Goal: Task Accomplishment & Management: Manage account settings

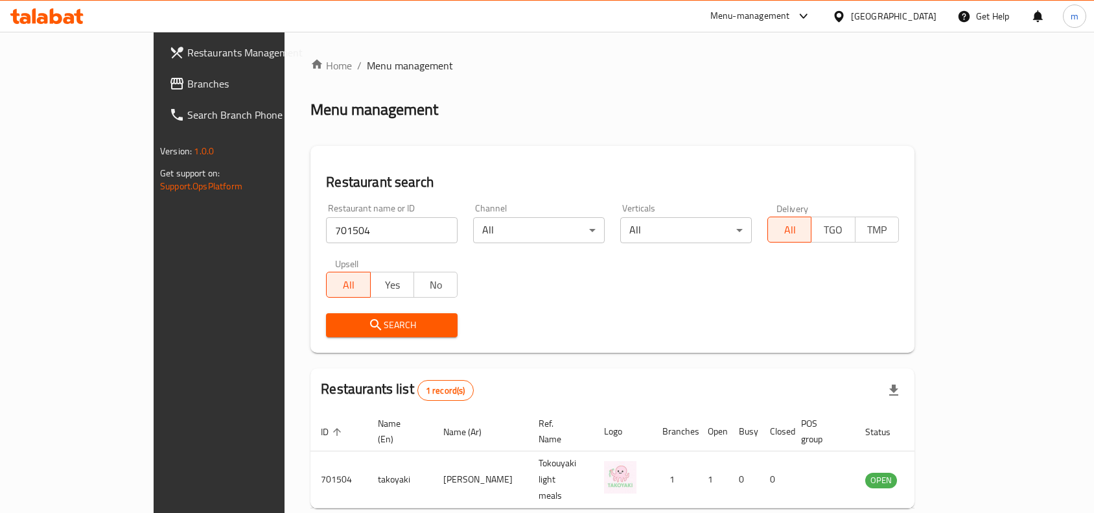
scroll to position [40, 0]
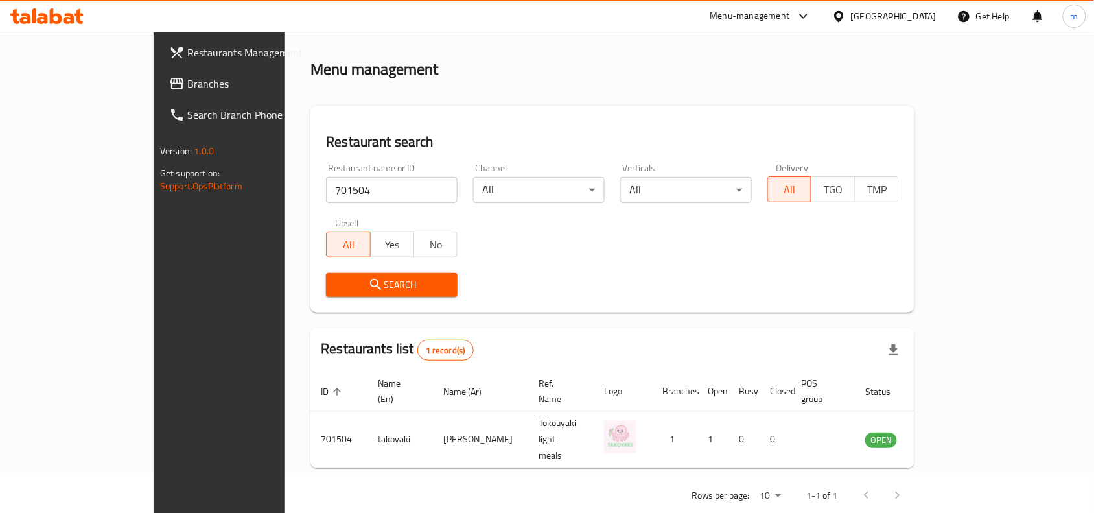
click at [843, 14] on icon at bounding box center [838, 15] width 9 height 11
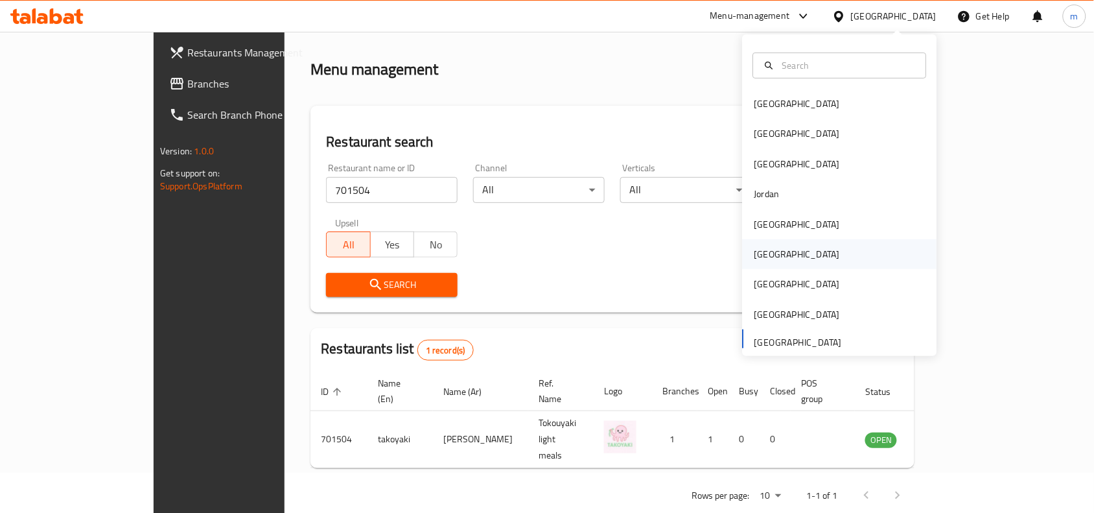
click at [771, 250] on div "[GEOGRAPHIC_DATA]" at bounding box center [797, 254] width 106 height 30
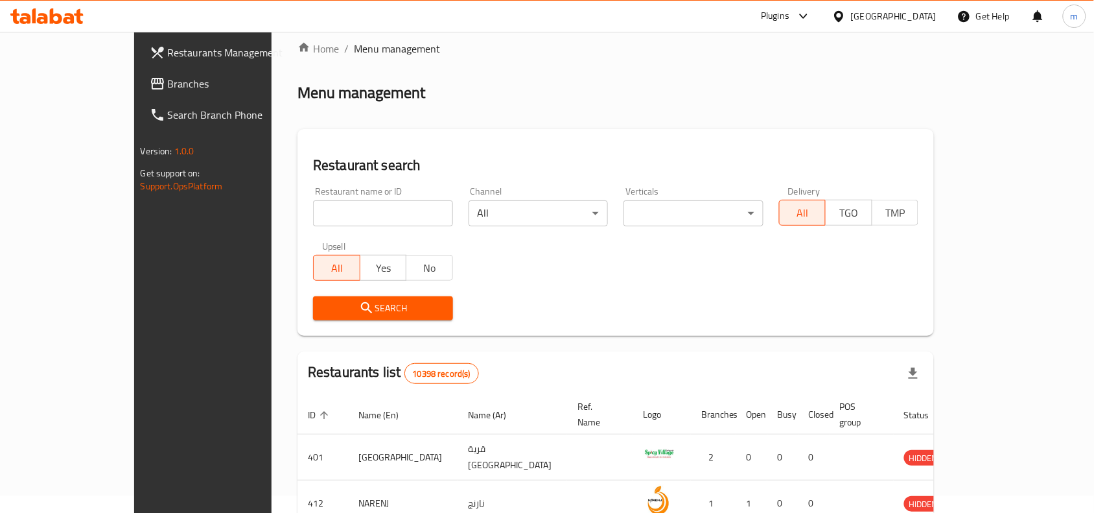
scroll to position [40, 0]
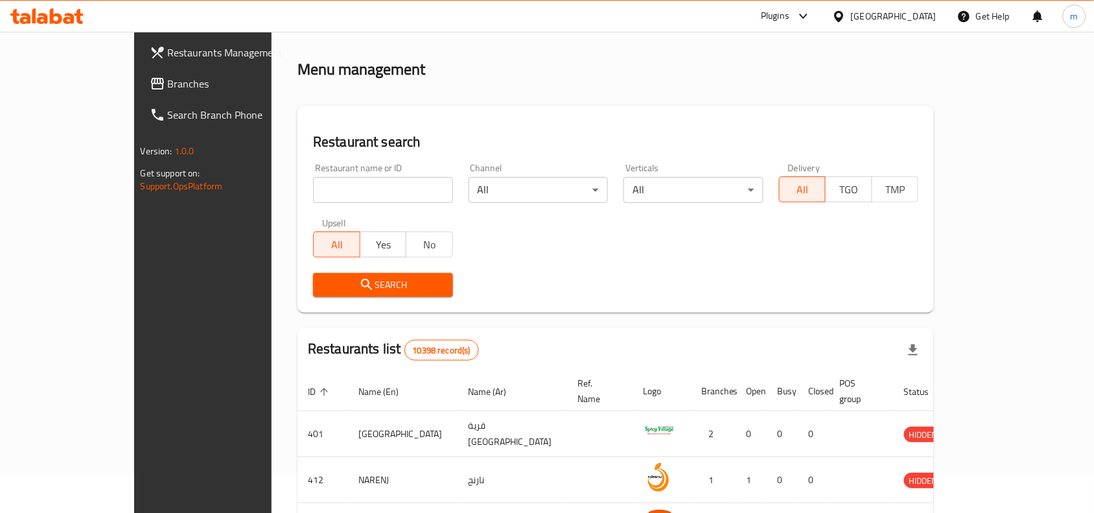
click at [168, 82] on span "Branches" at bounding box center [237, 84] width 139 height 16
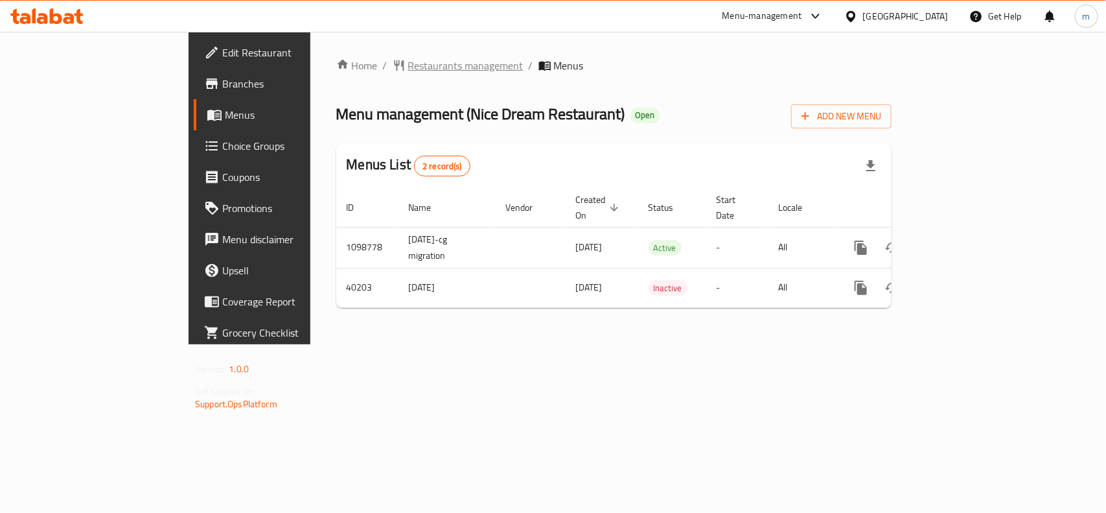
click at [408, 70] on span "Restaurants management" at bounding box center [465, 66] width 115 height 16
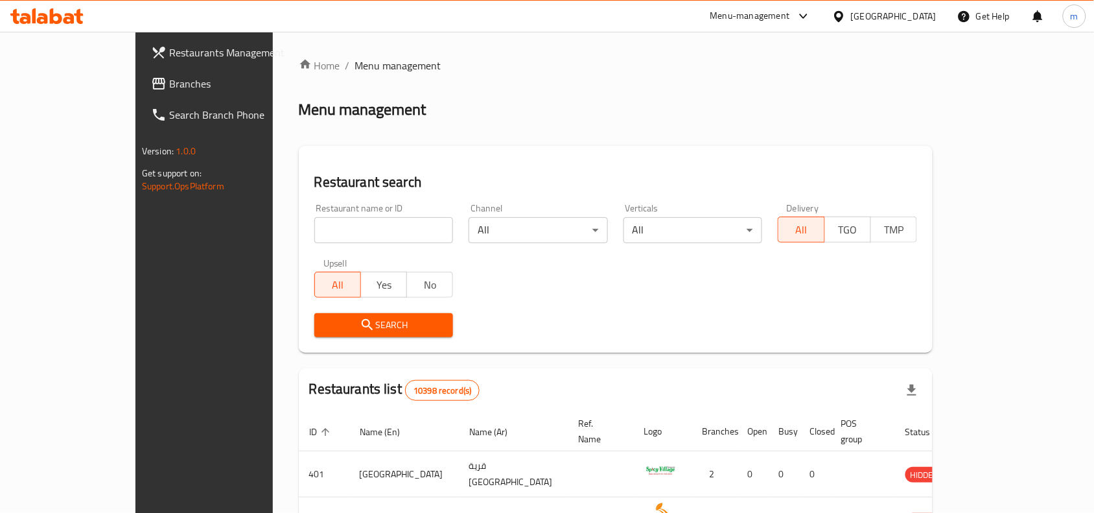
click at [314, 234] on input "search" at bounding box center [383, 230] width 139 height 26
paste input "36959"
type input "36959"
click at [332, 317] on span "Search" at bounding box center [384, 325] width 119 height 16
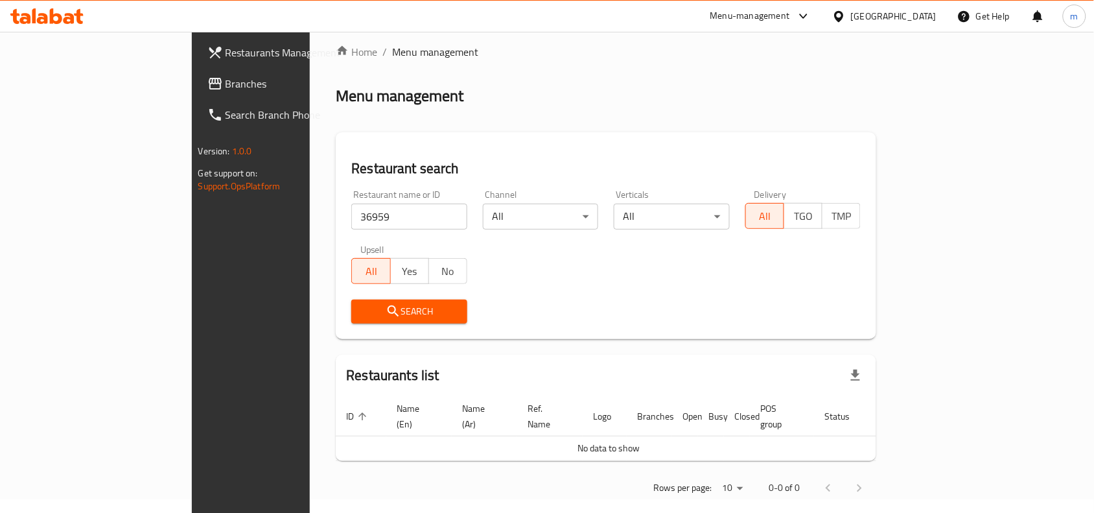
scroll to position [17, 0]
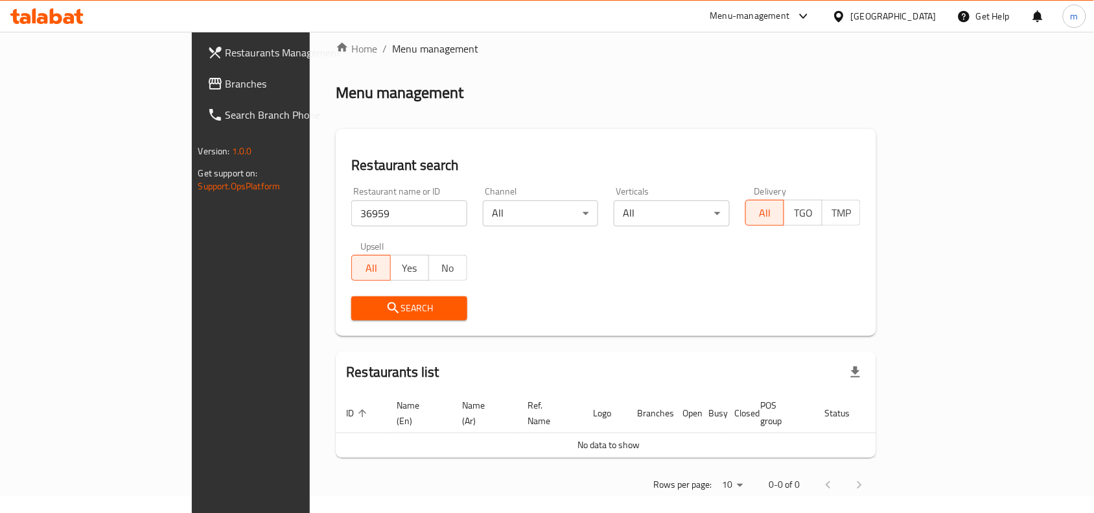
click at [364, 310] on span "Search" at bounding box center [409, 308] width 95 height 16
click at [846, 17] on icon at bounding box center [839, 17] width 14 height 14
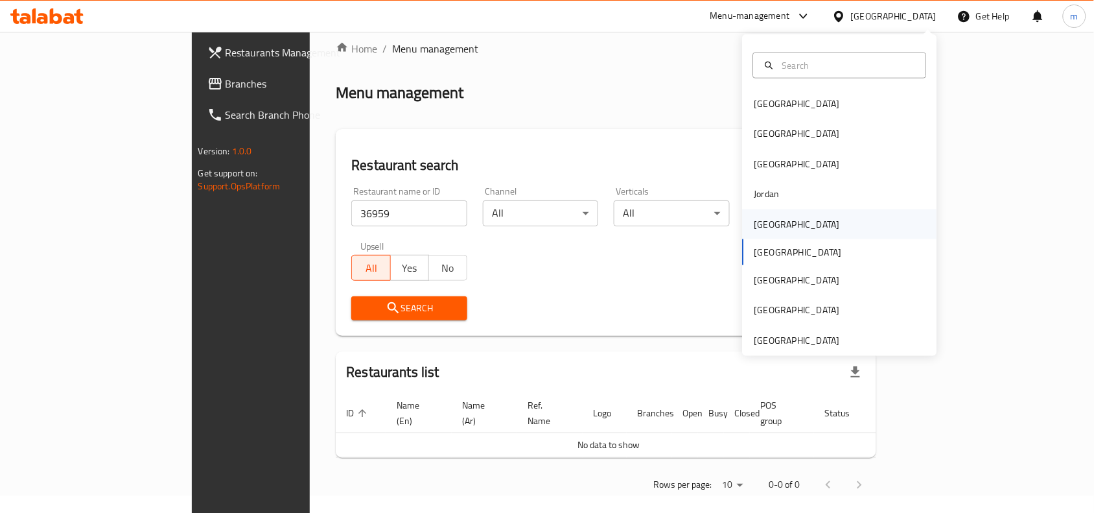
click at [775, 219] on div "[GEOGRAPHIC_DATA]" at bounding box center [797, 224] width 106 height 30
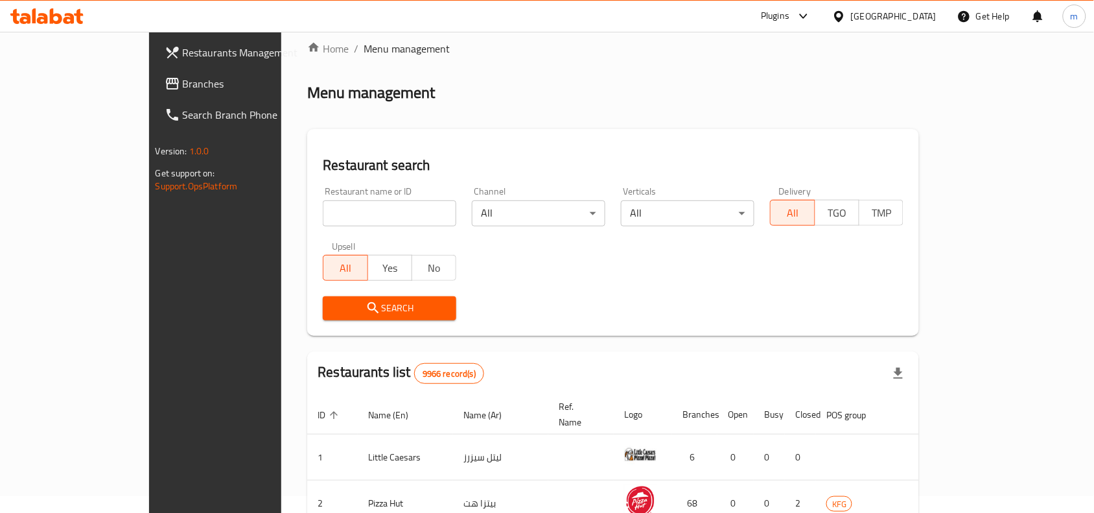
click at [183, 91] on span "Branches" at bounding box center [252, 84] width 139 height 16
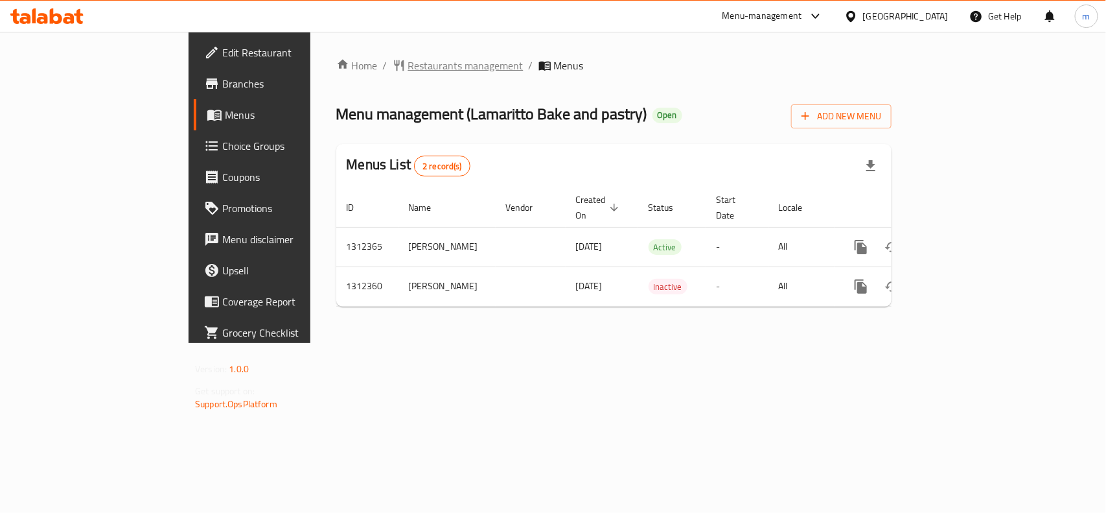
click at [408, 68] on span "Restaurants management" at bounding box center [465, 66] width 115 height 16
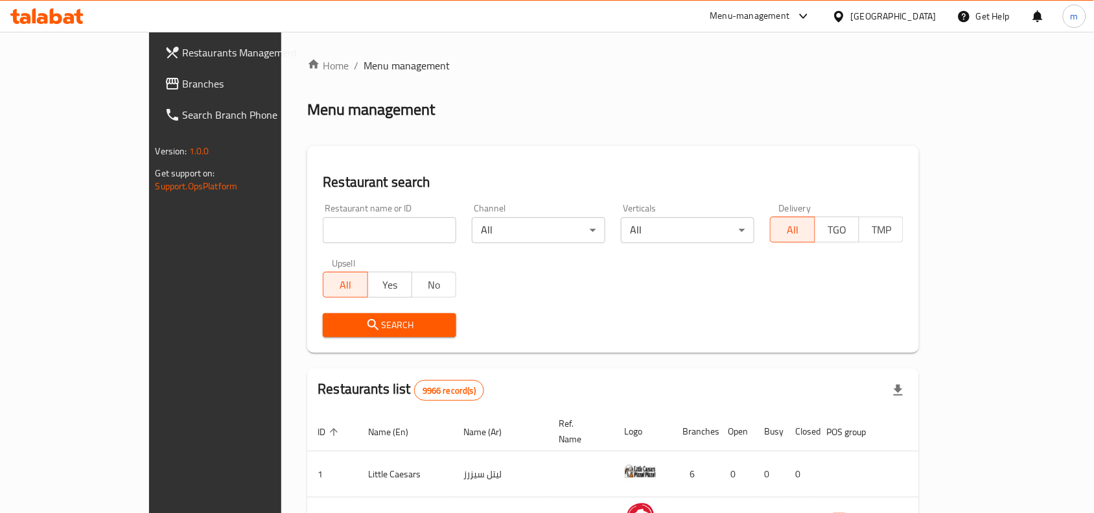
click at [323, 237] on input "search" at bounding box center [390, 230] width 134 height 26
paste input "706088"
type input "706088"
click at [333, 322] on span "Search" at bounding box center [389, 325] width 113 height 16
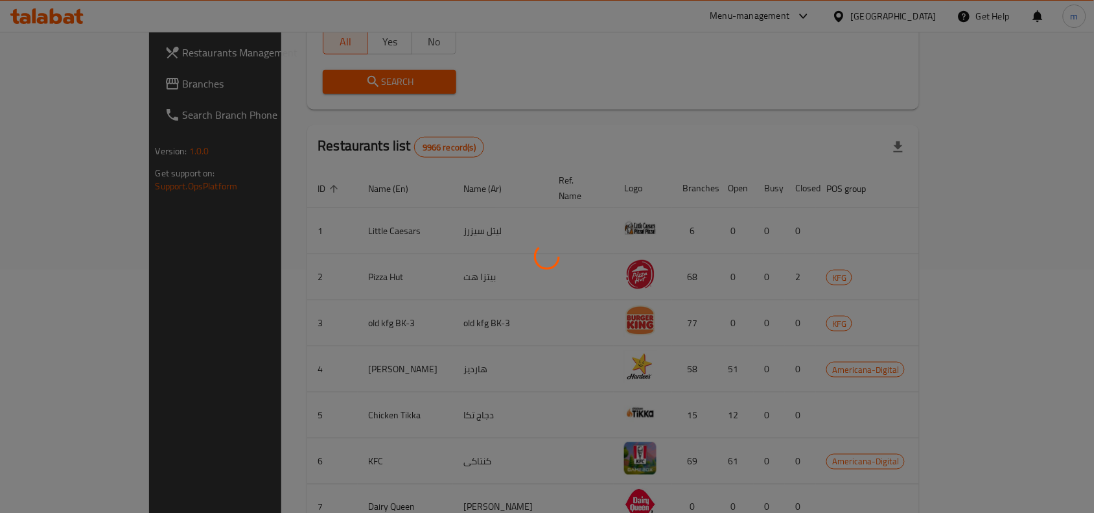
scroll to position [40, 0]
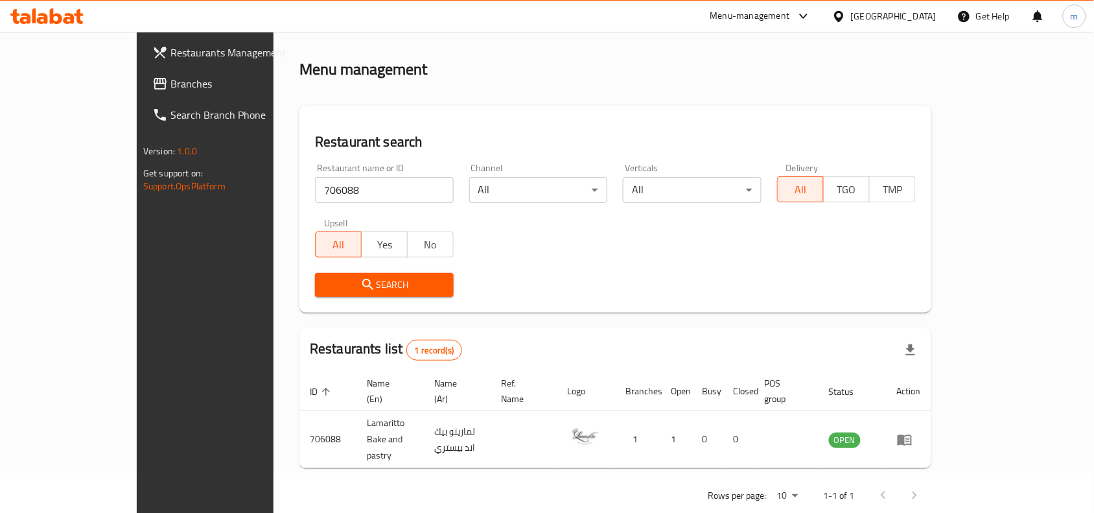
click at [888, 16] on div "[GEOGRAPHIC_DATA]" at bounding box center [884, 16] width 125 height 31
click at [846, 15] on icon at bounding box center [839, 17] width 14 height 14
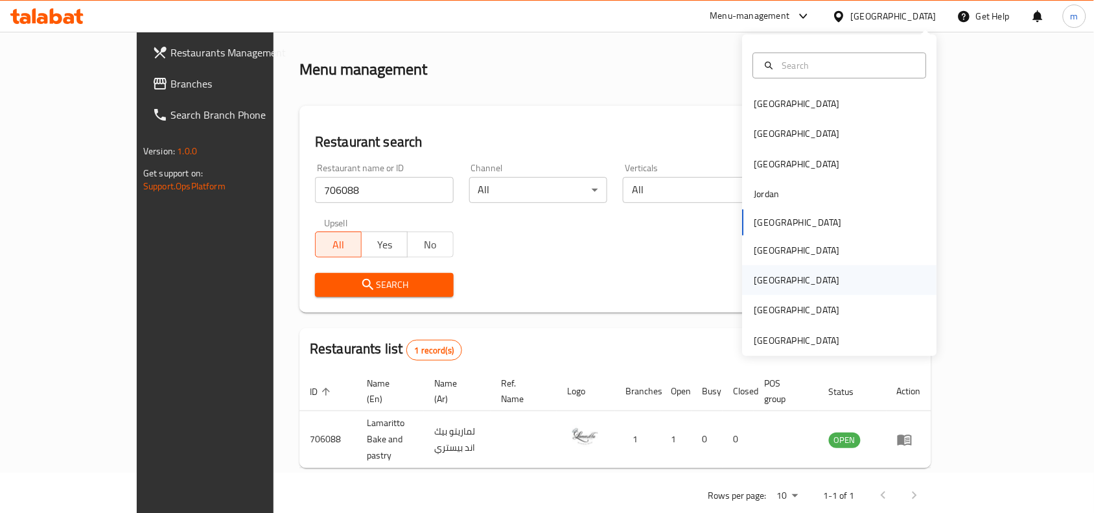
click at [772, 277] on div "Qatar" at bounding box center [797, 280] width 106 height 30
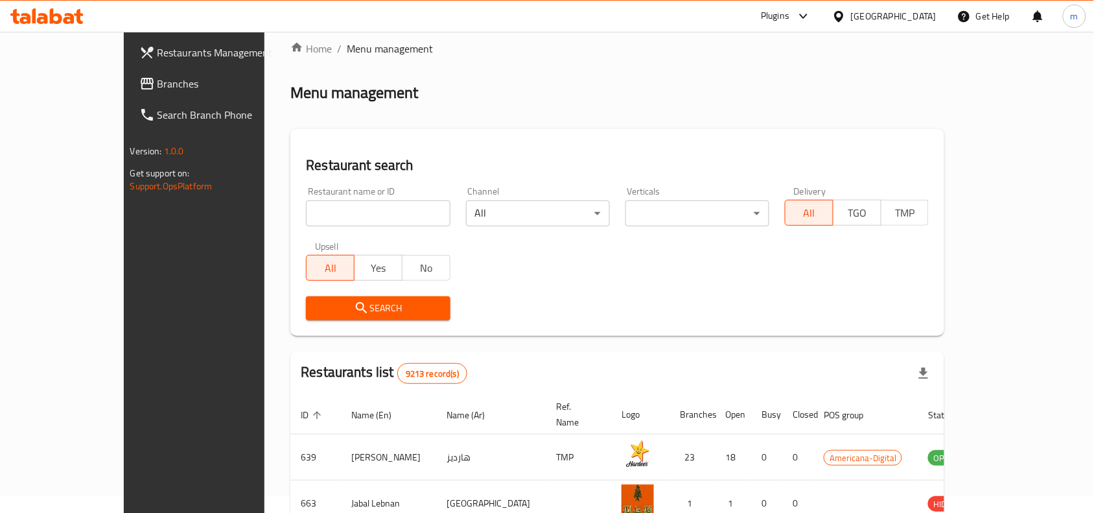
scroll to position [40, 0]
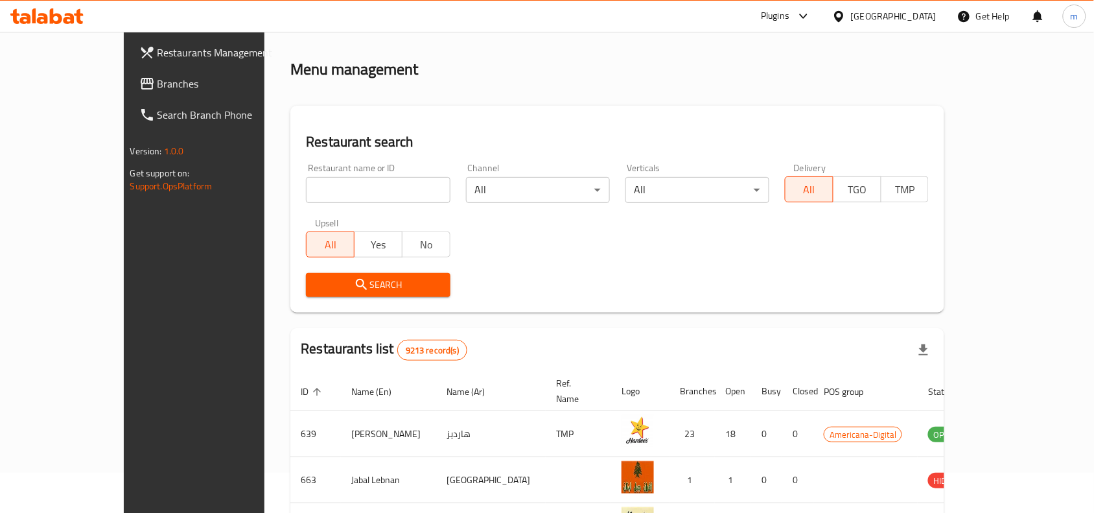
click at [158, 84] on span "Branches" at bounding box center [227, 84] width 139 height 16
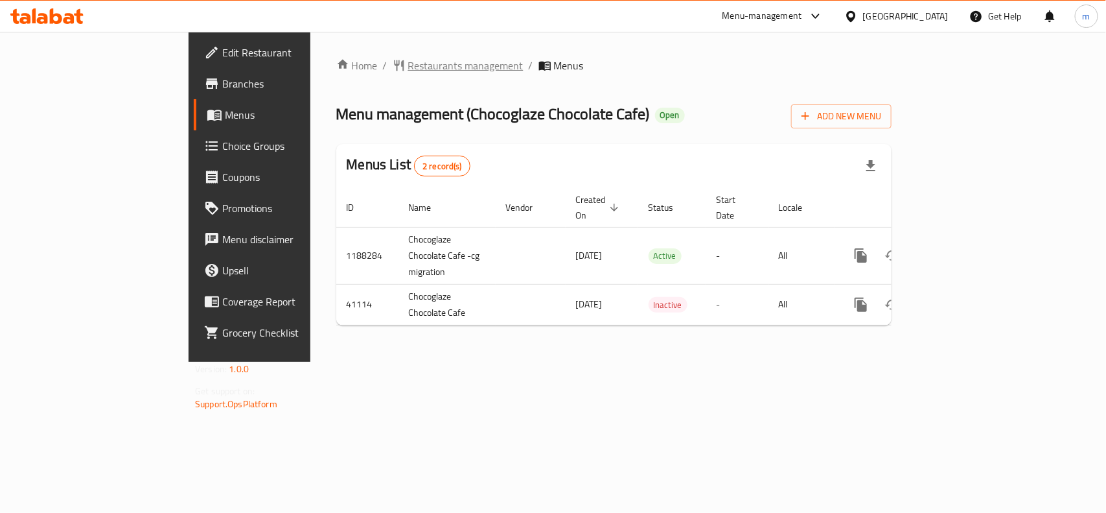
click at [408, 58] on span "Restaurants management" at bounding box center [465, 66] width 115 height 16
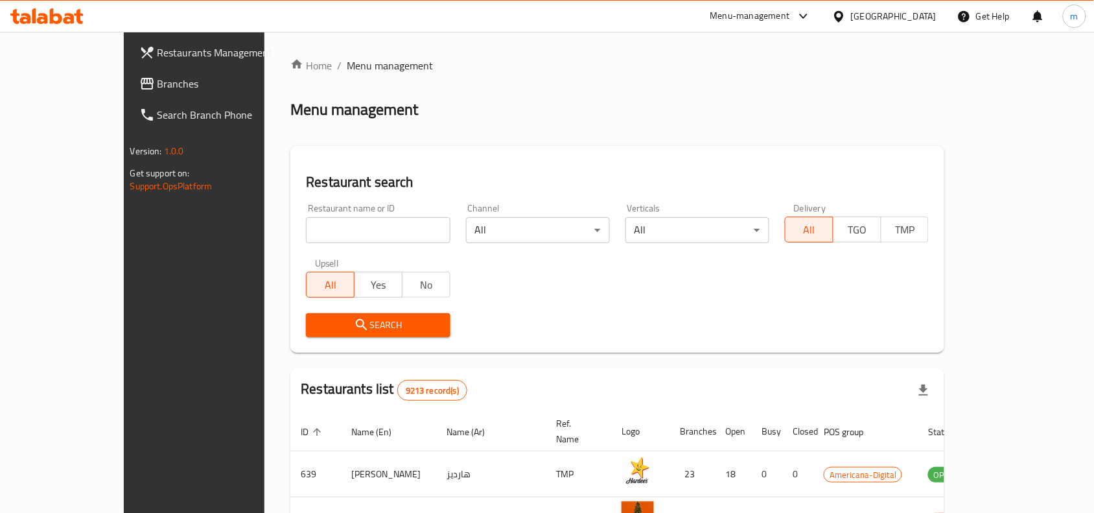
click at [306, 228] on input "search" at bounding box center [378, 230] width 144 height 26
paste input "21359"
type input "21359"
click at [354, 328] on icon "submit" at bounding box center [362, 325] width 16 height 16
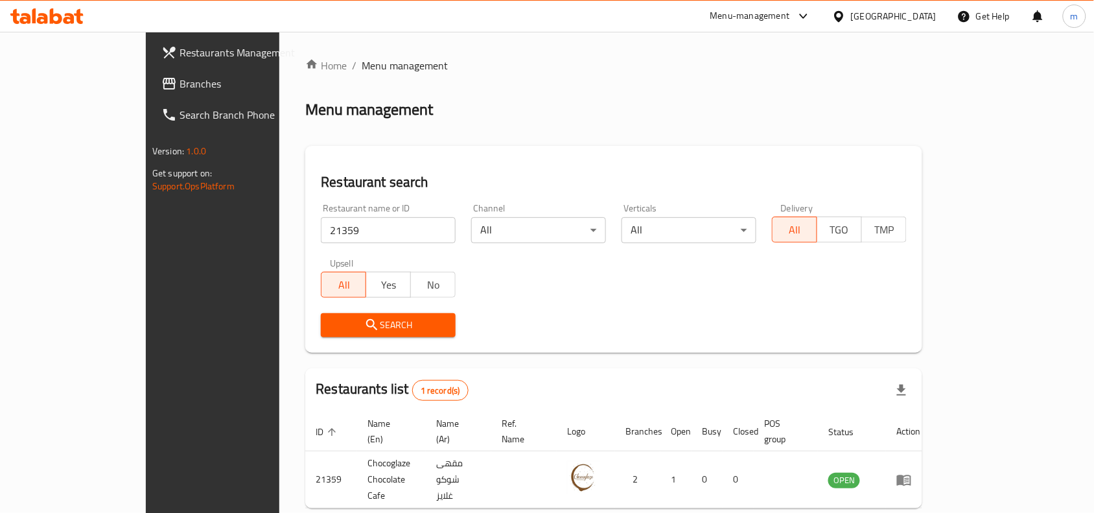
click at [843, 18] on icon at bounding box center [838, 15] width 9 height 11
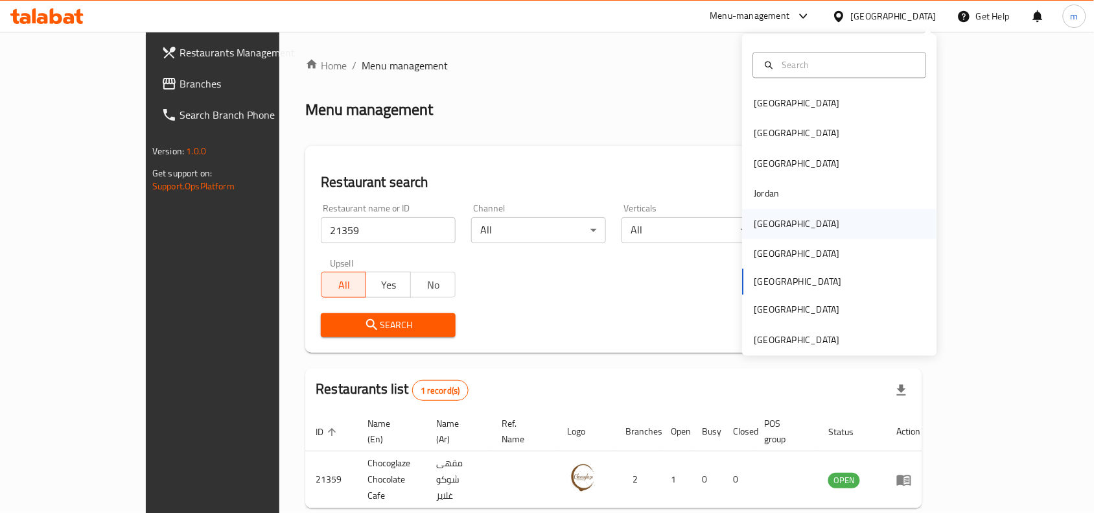
click at [781, 217] on div "[GEOGRAPHIC_DATA]" at bounding box center [840, 224] width 194 height 30
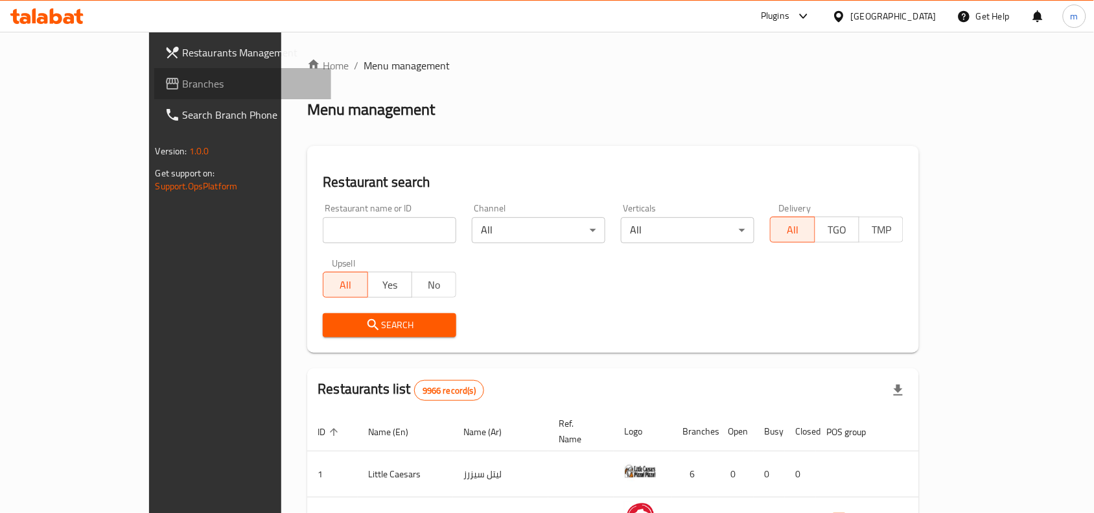
click at [183, 80] on span "Branches" at bounding box center [252, 84] width 139 height 16
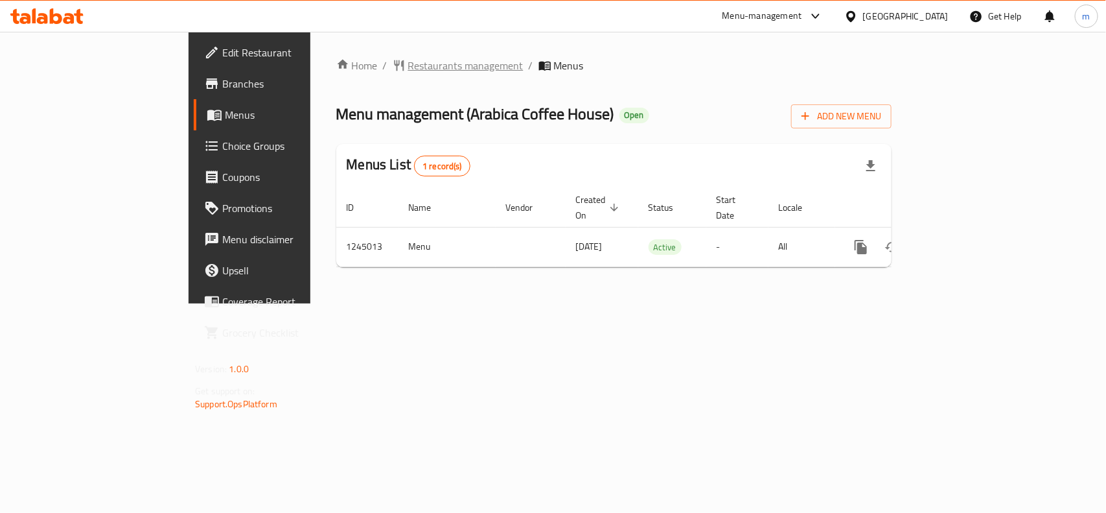
click at [408, 69] on span "Restaurants management" at bounding box center [465, 66] width 115 height 16
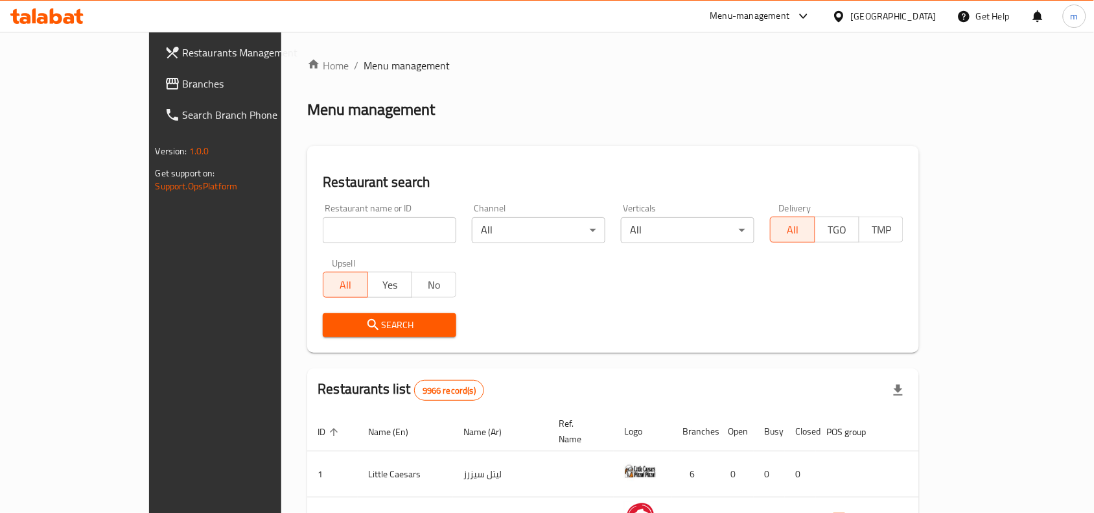
click at [323, 235] on input "search" at bounding box center [390, 230] width 134 height 26
paste input "682322"
type input "682322"
click at [333, 325] on span "Search" at bounding box center [389, 325] width 113 height 16
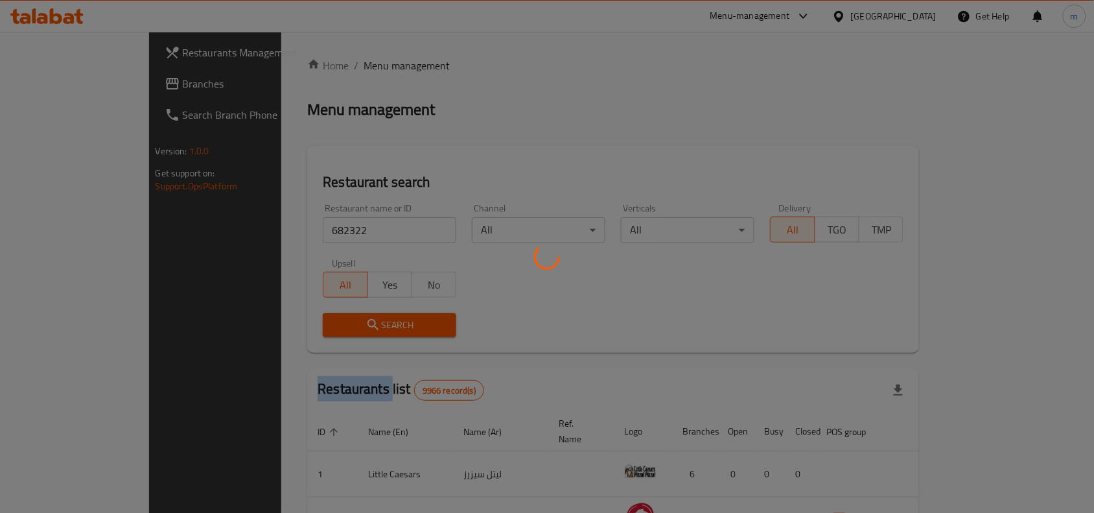
click at [328, 325] on div at bounding box center [547, 256] width 1094 height 513
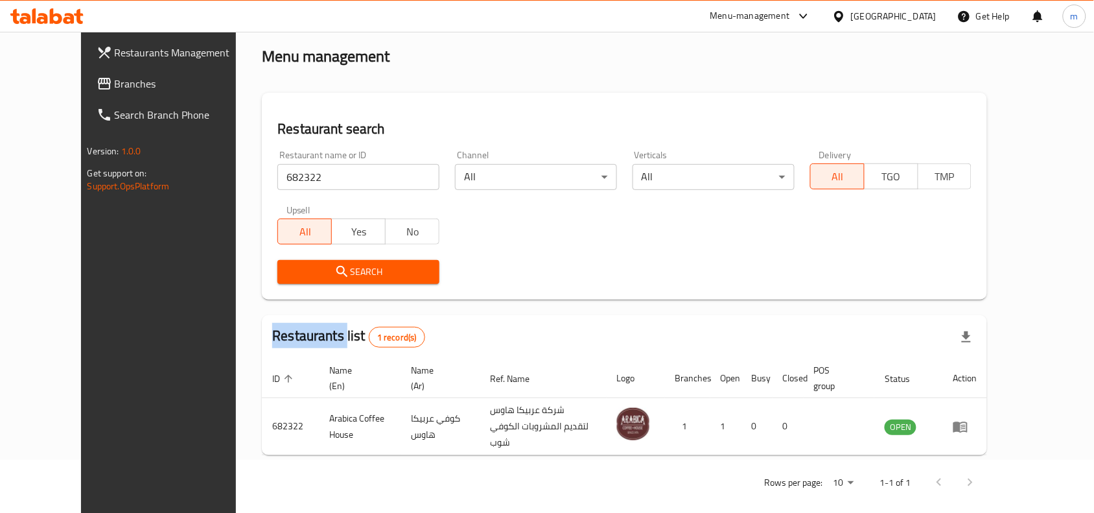
scroll to position [55, 0]
